Goal: Information Seeking & Learning: Learn about a topic

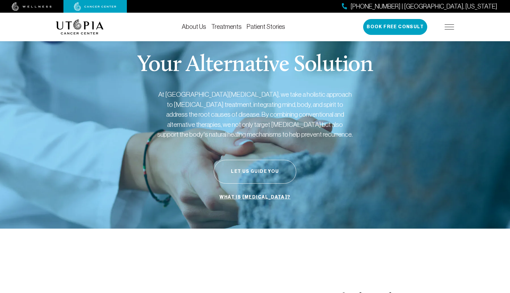
click at [448, 28] on img at bounding box center [449, 26] width 10 height 5
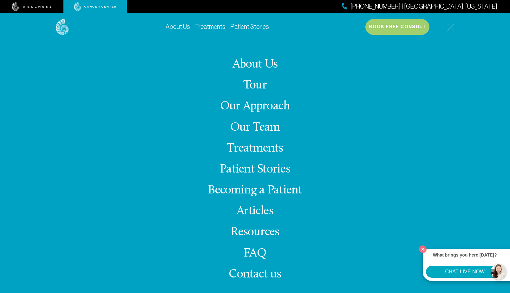
click at [257, 211] on link "Articles" at bounding box center [254, 211] width 37 height 12
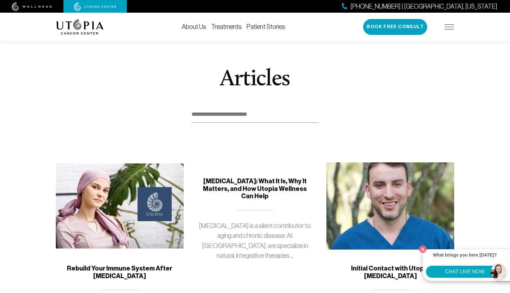
click at [121, 220] on img at bounding box center [120, 205] width 128 height 87
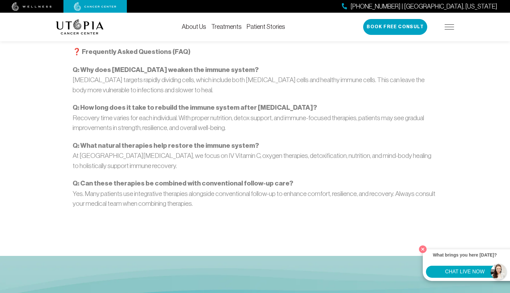
scroll to position [888, 0]
